Goal: Transaction & Acquisition: Purchase product/service

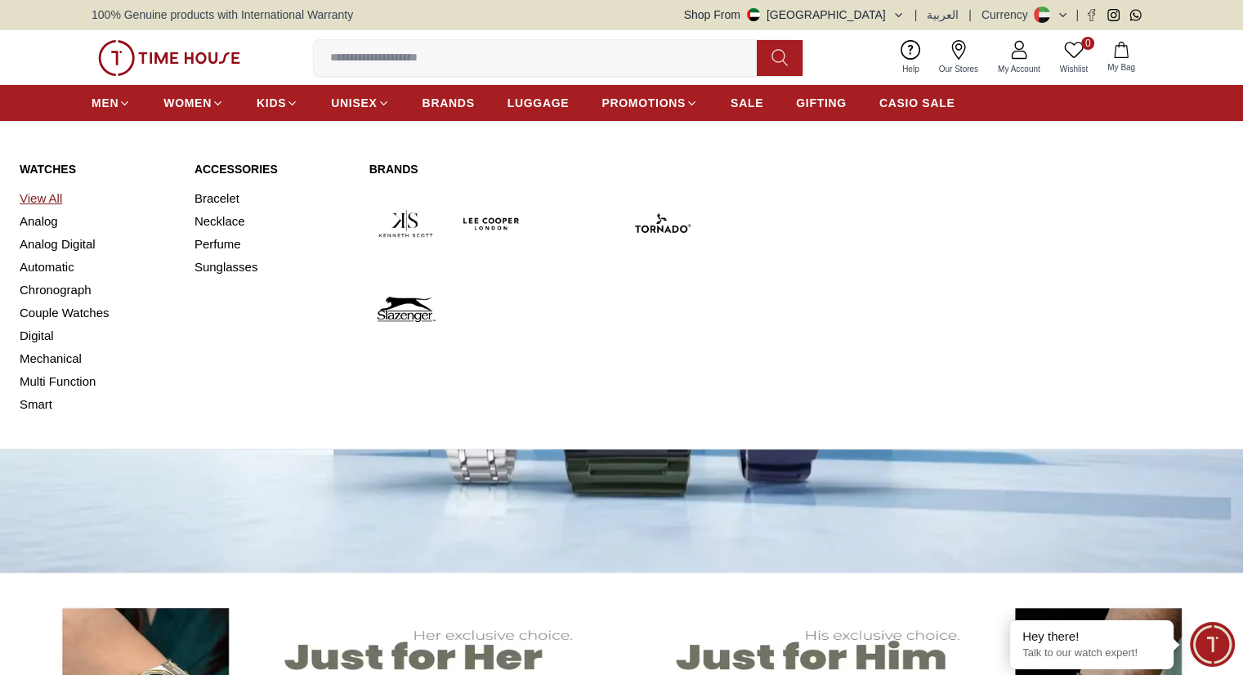
click at [43, 190] on link "View All" at bounding box center [97, 198] width 155 height 23
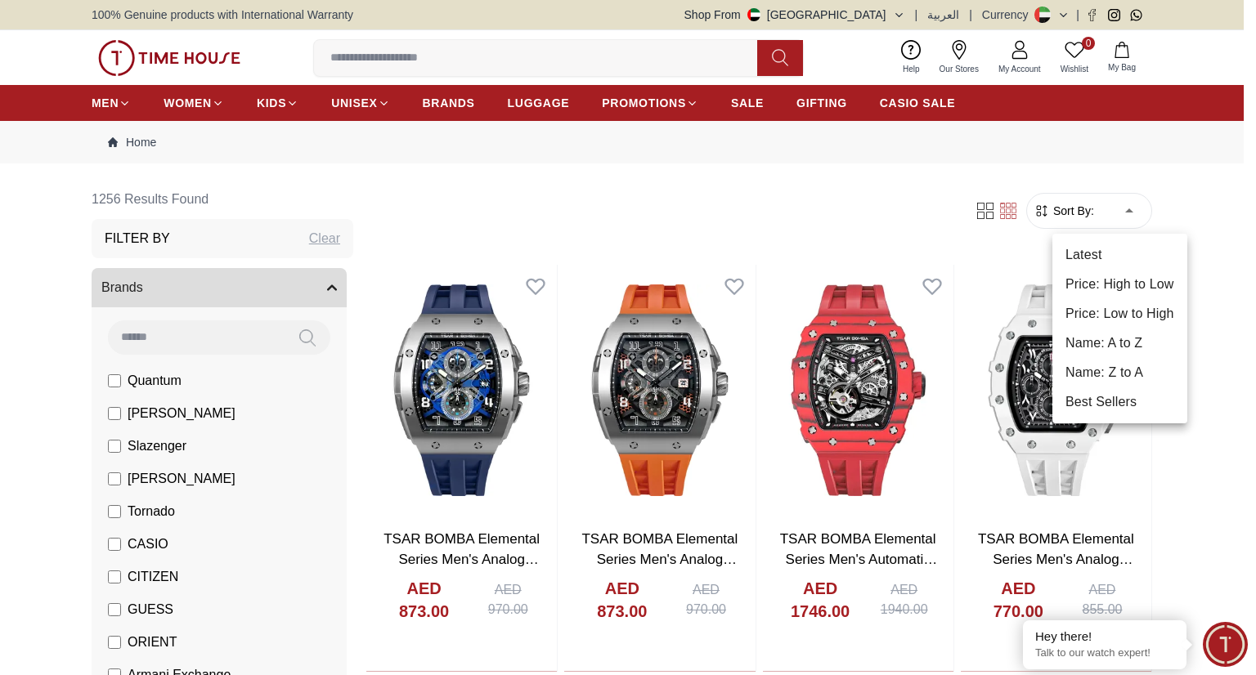
click at [1112, 353] on li "Name: A to Z" at bounding box center [1119, 343] width 135 height 29
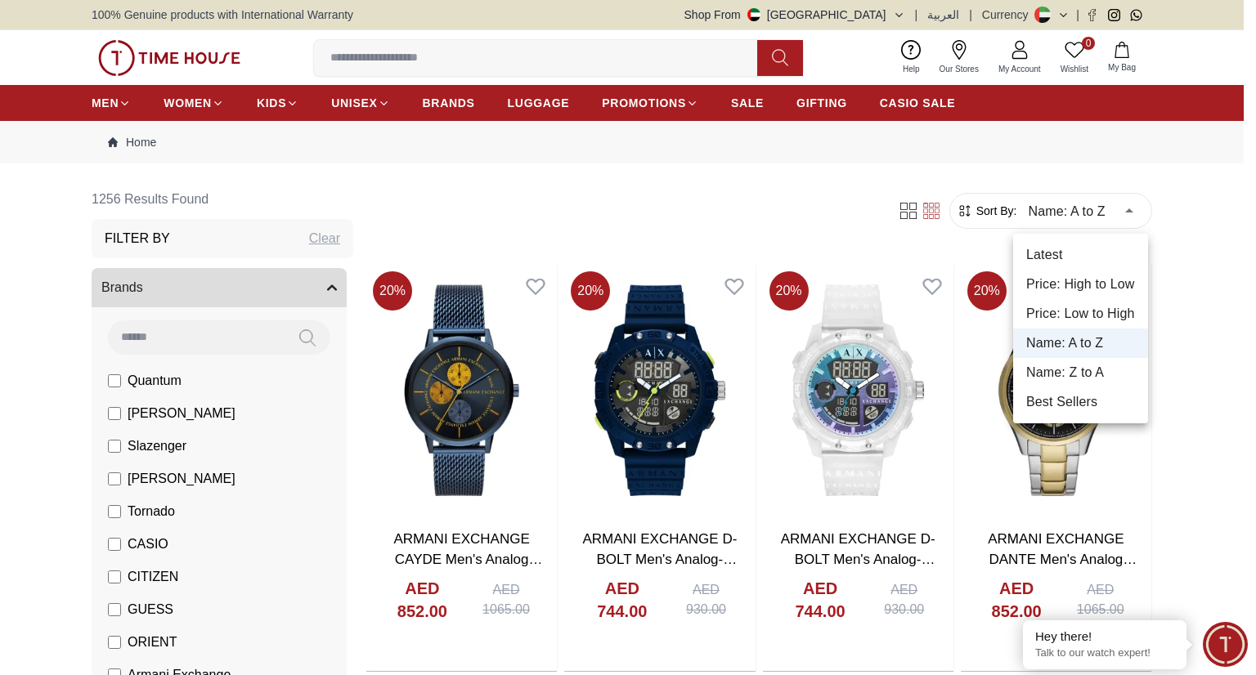
click at [1100, 315] on li "Price: Low to High" at bounding box center [1080, 313] width 135 height 29
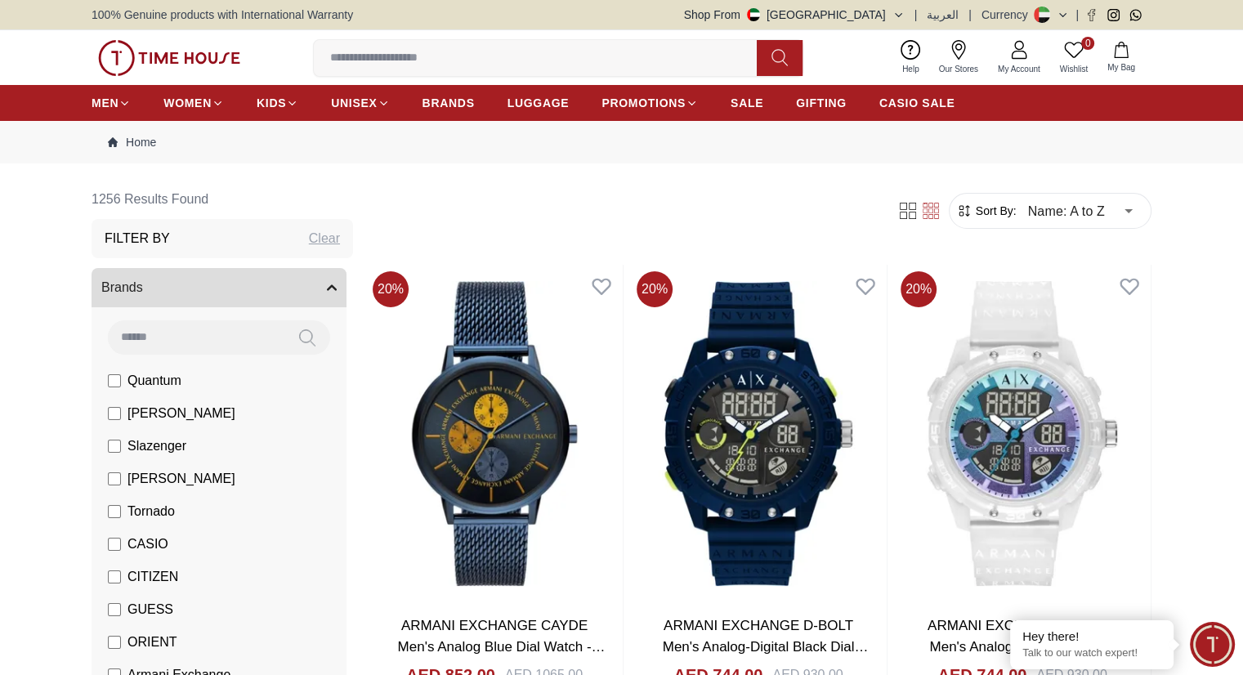
type input "*"
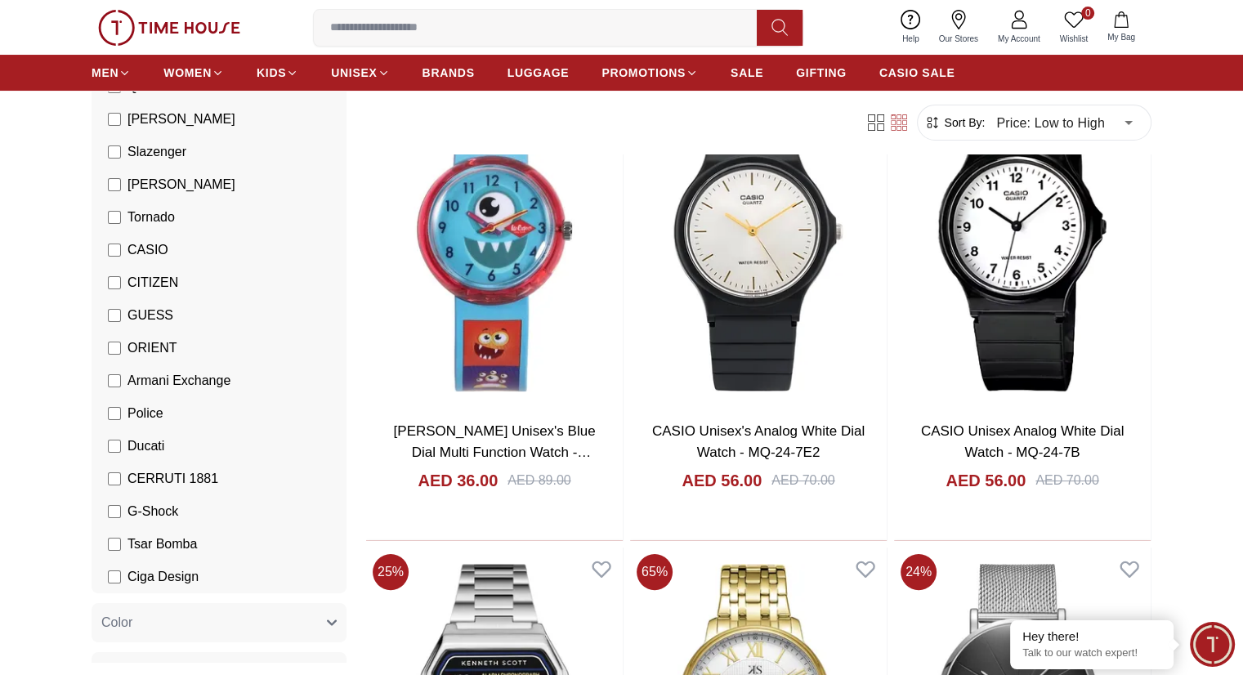
scroll to position [208, 0]
click at [113, 288] on label "CITIZEN" at bounding box center [143, 281] width 70 height 20
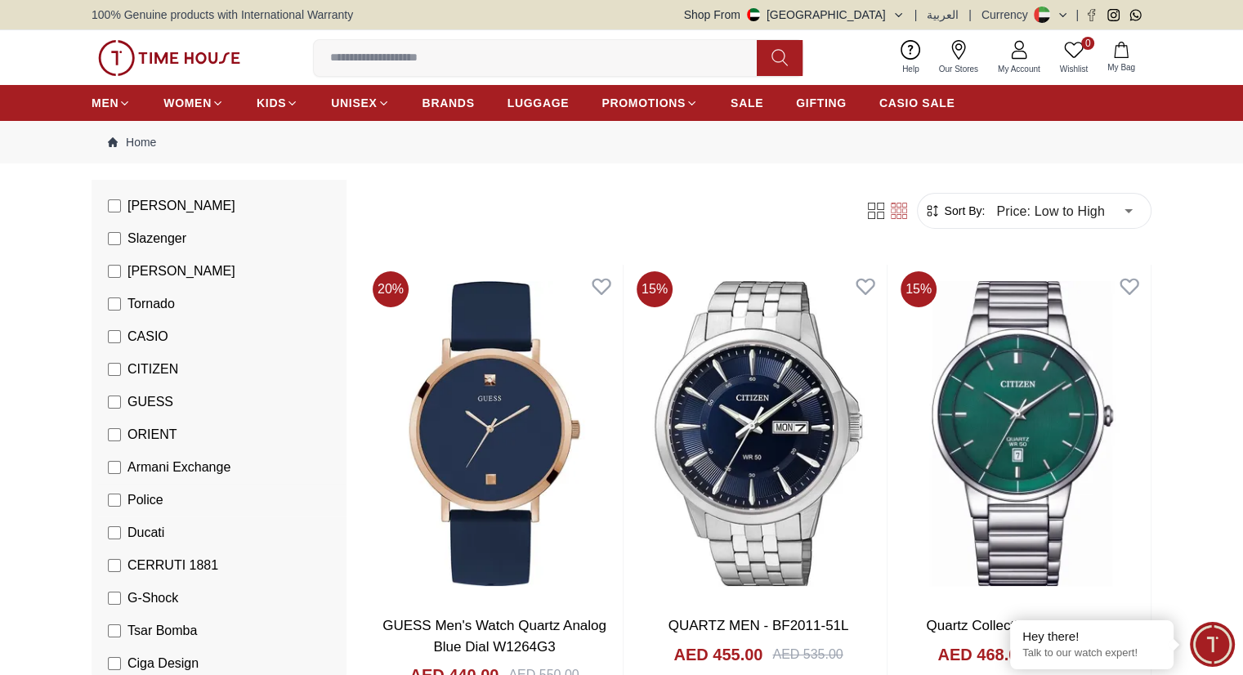
click at [116, 508] on label "Police" at bounding box center [136, 500] width 56 height 20
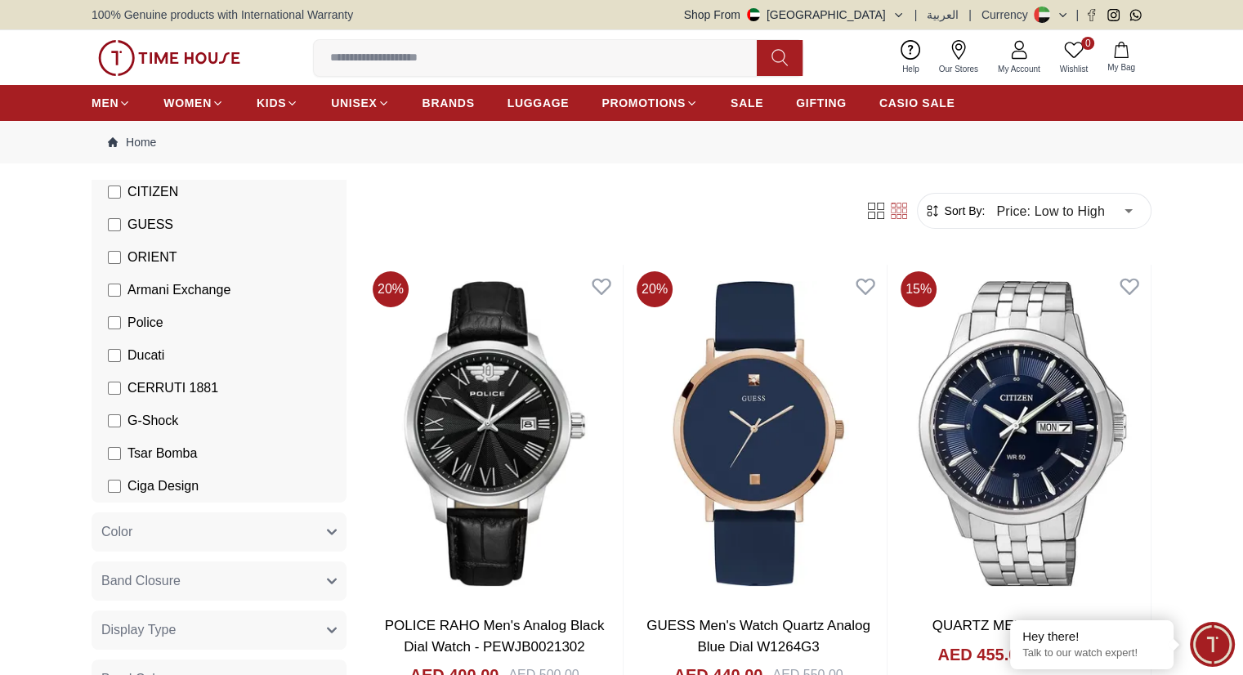
scroll to position [396, 0]
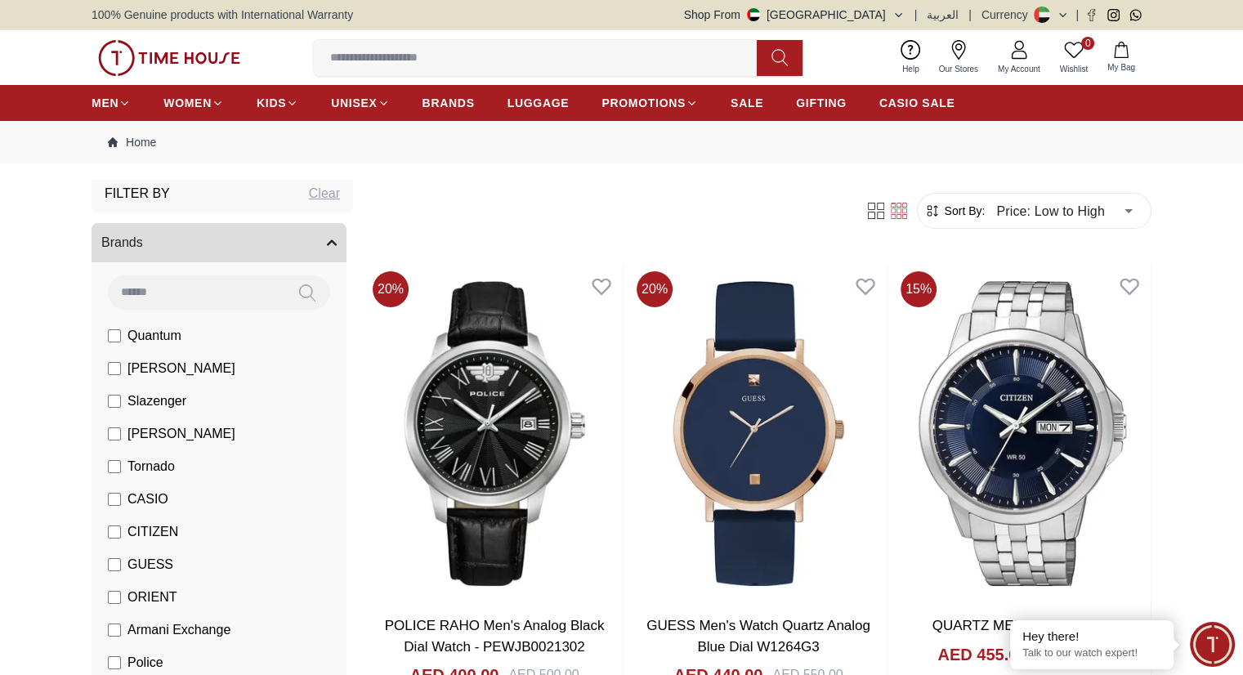
scroll to position [39, 0]
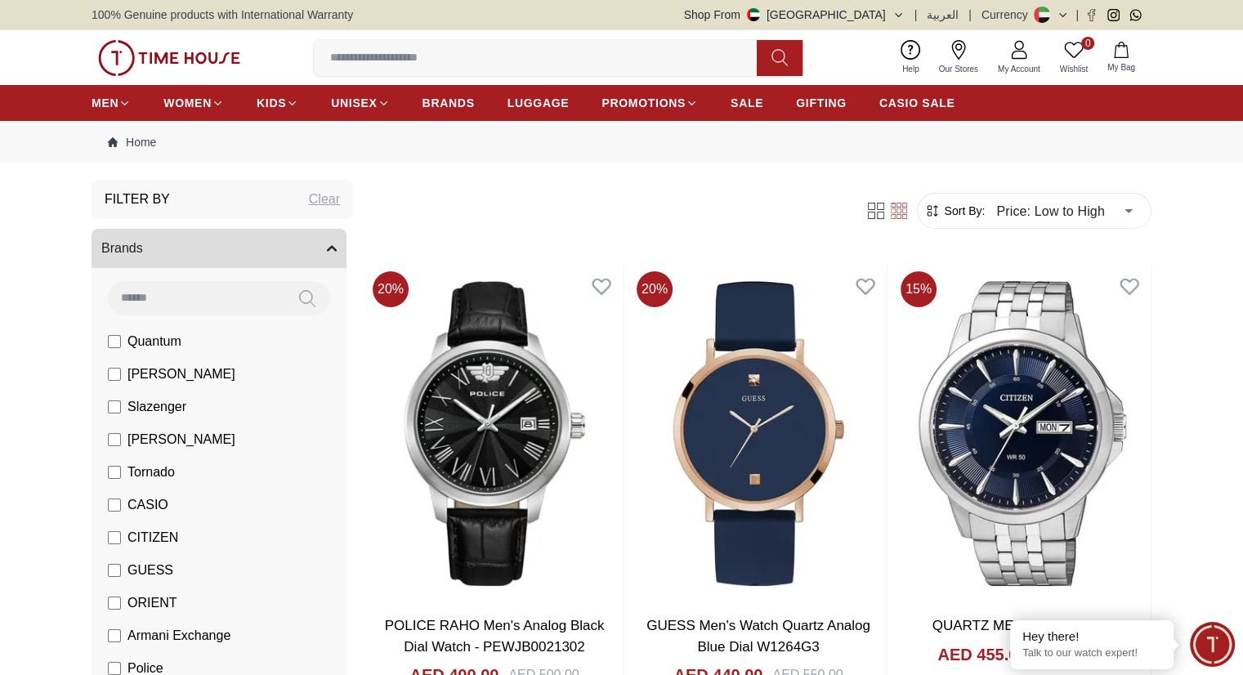
click at [159, 379] on span "[PERSON_NAME]" at bounding box center [182, 375] width 108 height 20
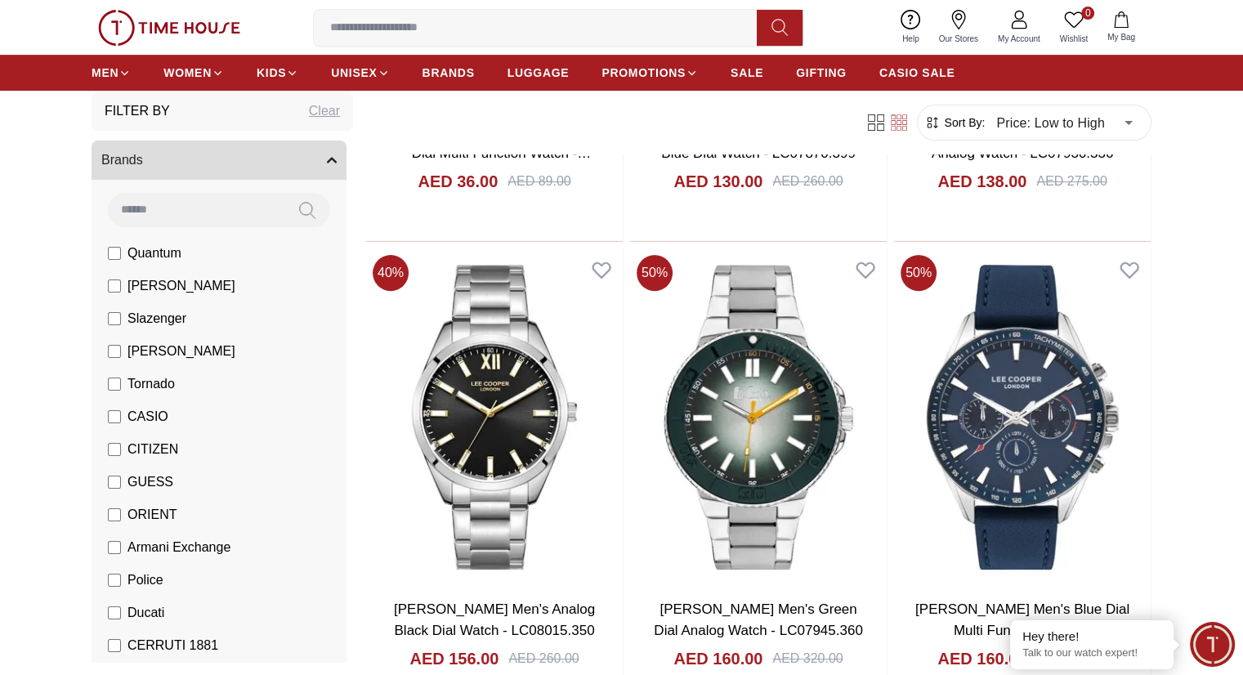
scroll to position [497, 0]
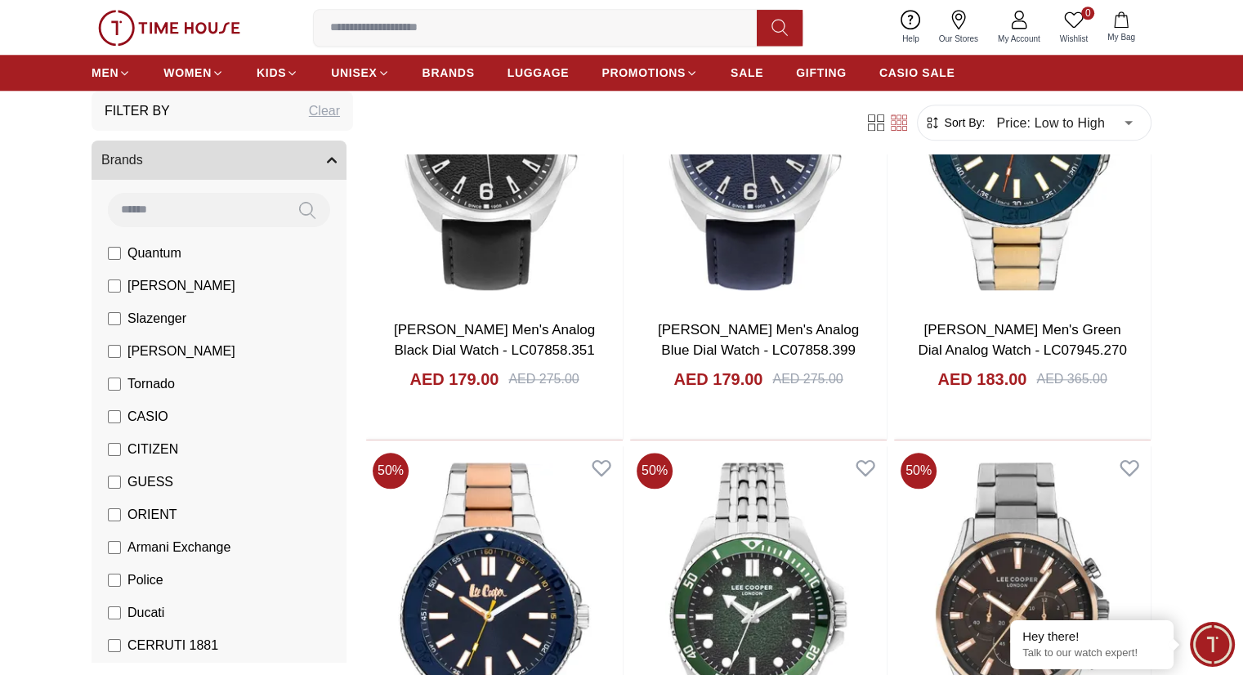
scroll to position [1749, 0]
